Goal: Navigation & Orientation: Find specific page/section

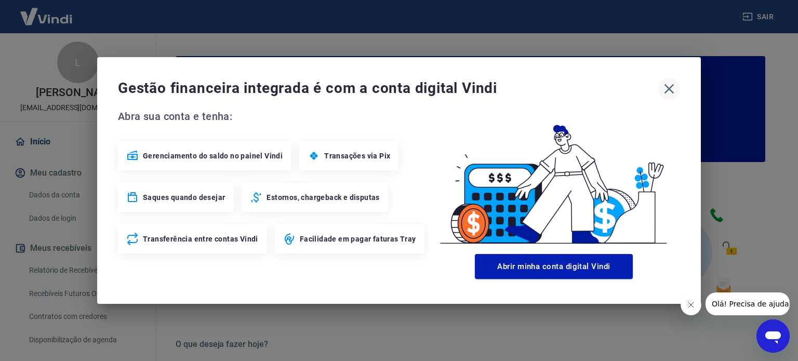
click at [667, 89] on icon "button" at bounding box center [669, 89] width 17 height 17
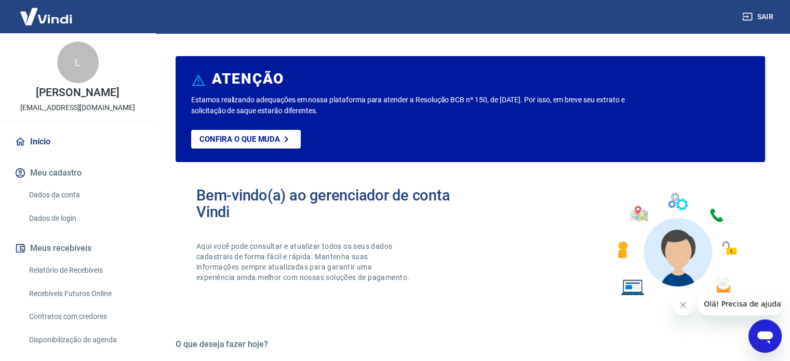
click at [50, 143] on link "Início" at bounding box center [77, 141] width 130 height 23
